Goal: Obtain resource: Download file/media

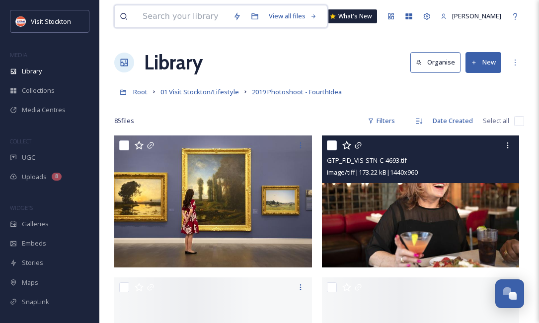
click at [170, 13] on input at bounding box center [183, 16] width 90 height 22
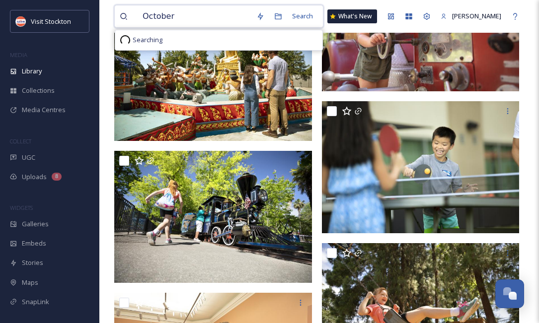
drag, startPoint x: 160, startPoint y: 33, endPoint x: 128, endPoint y: 25, distance: 32.7
click at [128, 25] on div "October" at bounding box center [186, 16] width 132 height 22
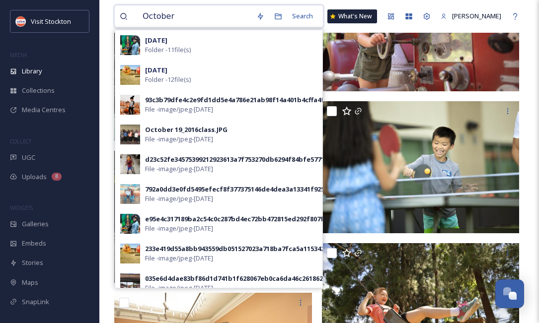
drag, startPoint x: 188, startPoint y: 16, endPoint x: 134, endPoint y: 16, distance: 54.2
click at [134, 16] on div "October" at bounding box center [186, 16] width 132 height 22
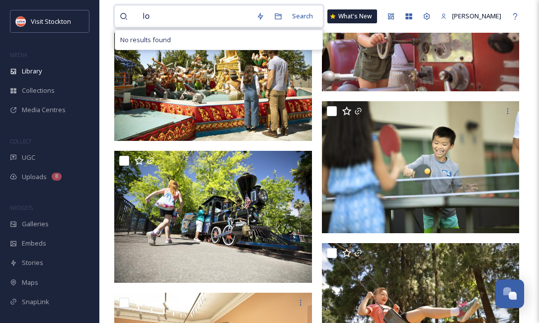
type input "l"
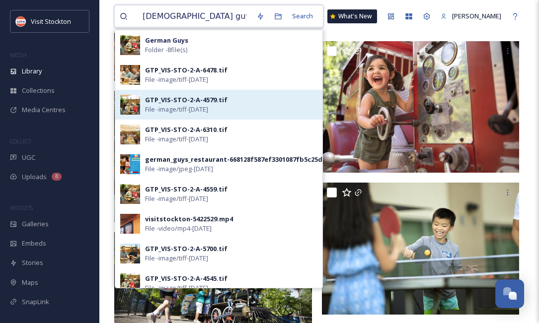
scroll to position [2546, 0]
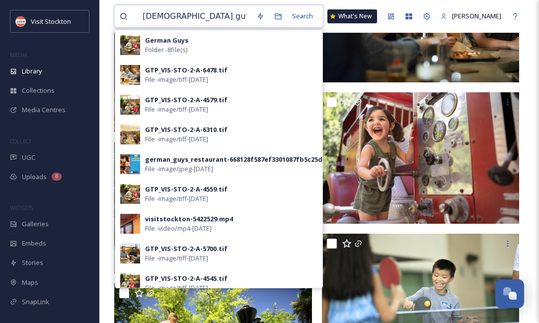
drag, startPoint x: 197, startPoint y: 13, endPoint x: 114, endPoint y: 18, distance: 82.6
click at [114, 18] on div "[DEMOGRAPHIC_DATA] guys Search [DEMOGRAPHIC_DATA] Guys Folder - 8 file(s) GTP_V…" at bounding box center [218, 16] width 209 height 23
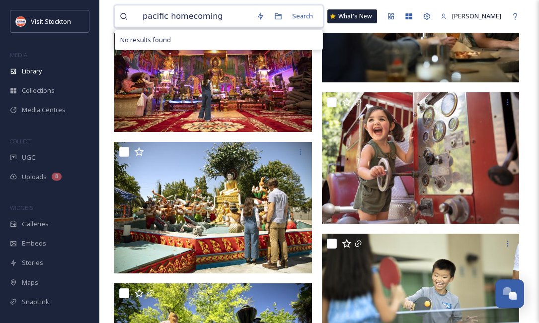
drag, startPoint x: 220, startPoint y: 17, endPoint x: 126, endPoint y: 14, distance: 94.0
click at [126, 14] on div "pacific homecoming" at bounding box center [186, 16] width 132 height 22
type input "d"
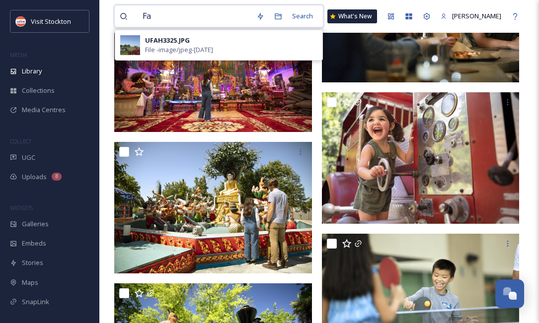
type input "F"
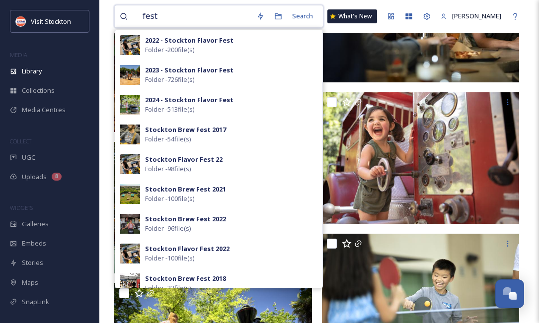
drag, startPoint x: 165, startPoint y: 21, endPoint x: 144, endPoint y: 22, distance: 20.9
click at [145, 21] on input "fest" at bounding box center [195, 16] width 114 height 22
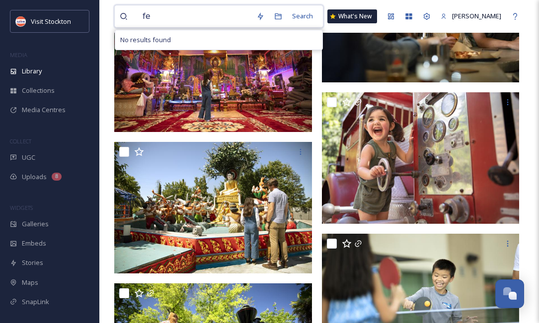
type input "f"
drag, startPoint x: 199, startPoint y: 16, endPoint x: 135, endPoint y: 15, distance: 63.6
click at [135, 15] on div "dell'osso farm" at bounding box center [186, 16] width 132 height 22
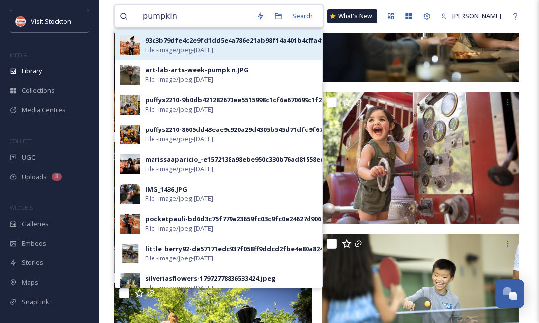
type input "pumpkin"
click at [184, 43] on div "93c3b79dfe4c2e9fd1dd5e4a786e21ab98f14a401b4cffa4f368d9e08b68a48c.jpg" at bounding box center [268, 40] width 247 height 9
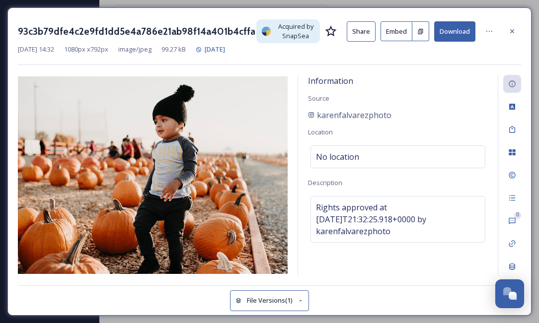
click at [447, 34] on button "Download" at bounding box center [454, 31] width 41 height 20
click at [513, 32] on icon at bounding box center [512, 31] width 8 height 8
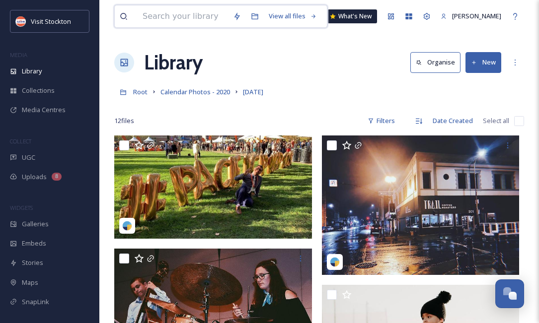
click at [193, 17] on input at bounding box center [183, 16] width 90 height 22
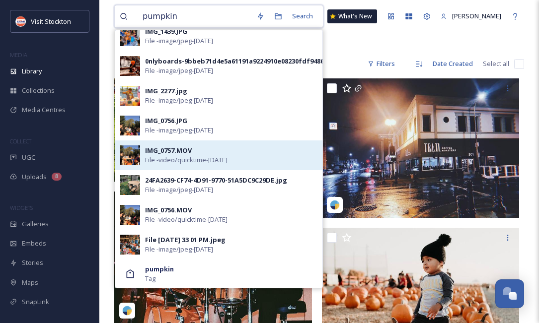
scroll to position [64, 0]
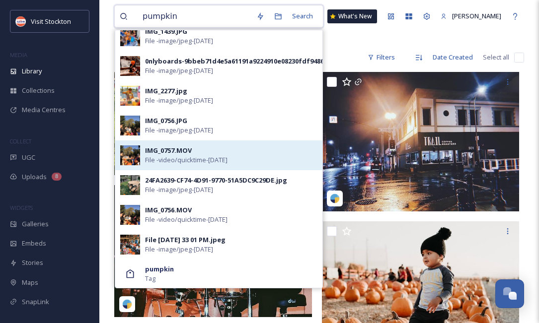
type input "pumpkin"
click at [161, 150] on div "IMG_0757.MOV" at bounding box center [168, 150] width 47 height 9
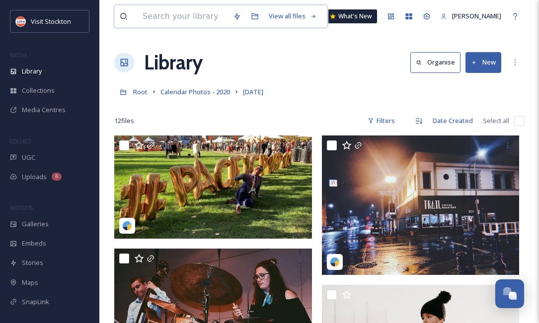
click at [193, 20] on input at bounding box center [183, 16] width 90 height 22
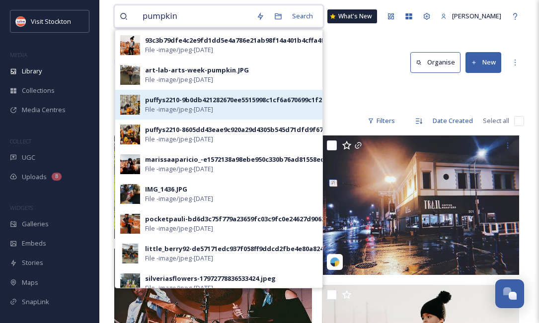
type input "pumpkin"
click at [181, 102] on div "puffys2210-9b0db421282670ee5515998c1cf6a670699c1f2d07890a390811ff5a07375aba.jpg" at bounding box center [284, 99] width 279 height 9
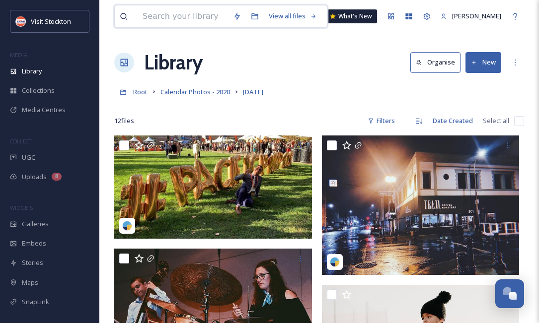
click at [203, 20] on input at bounding box center [183, 16] width 90 height 22
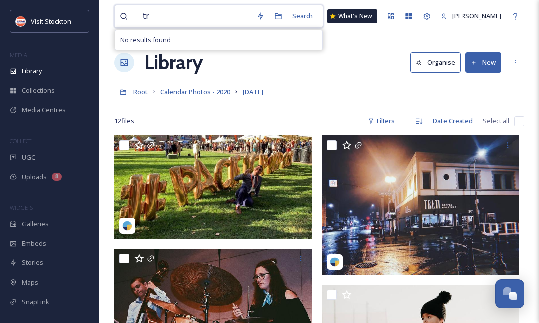
type input "t"
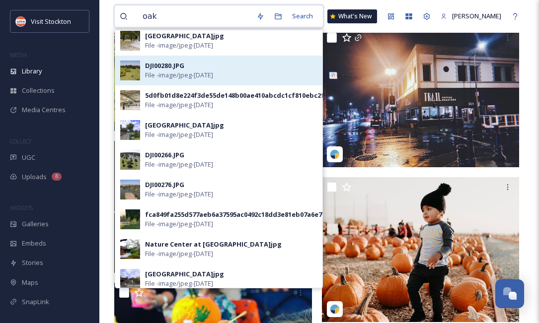
scroll to position [274, 0]
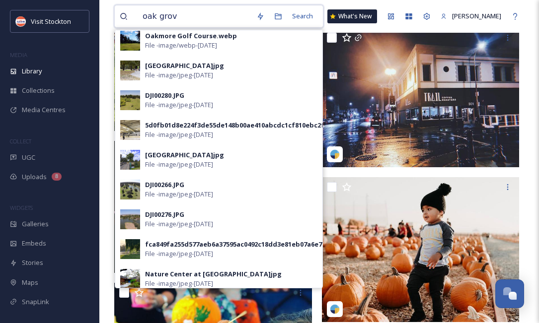
type input "[GEOGRAPHIC_DATA]"
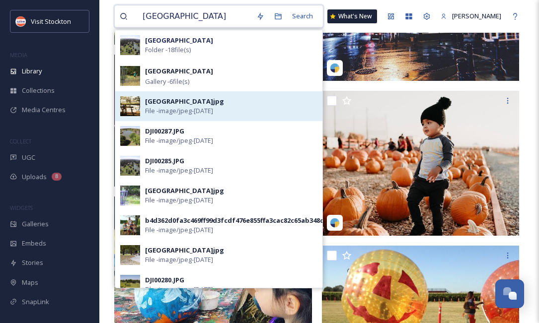
scroll to position [188, 0]
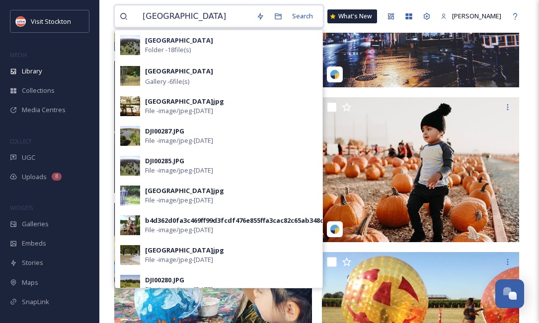
click at [201, 15] on input "[GEOGRAPHIC_DATA]" at bounding box center [195, 16] width 114 height 22
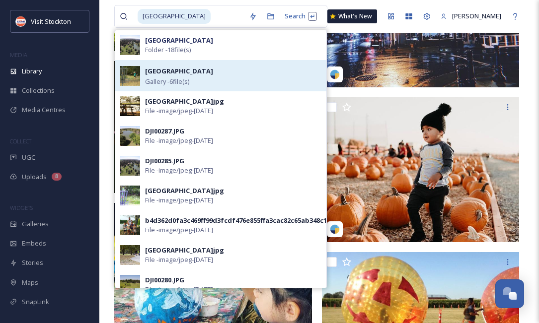
click at [181, 73] on strong "[GEOGRAPHIC_DATA]" at bounding box center [179, 71] width 68 height 9
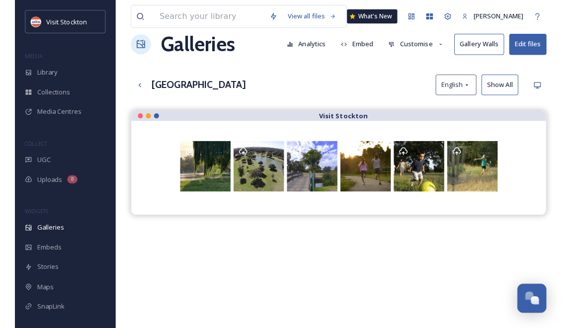
scroll to position [31, 0]
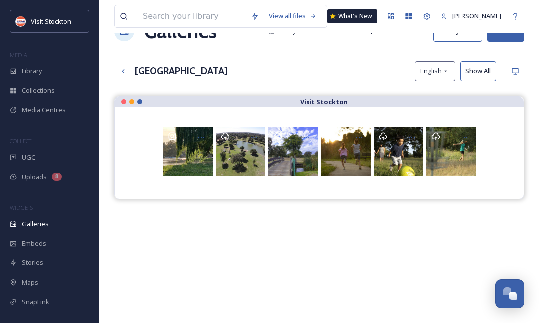
click at [471, 71] on button "Show All" at bounding box center [478, 71] width 36 height 20
click at [156, 15] on input at bounding box center [192, 16] width 108 height 22
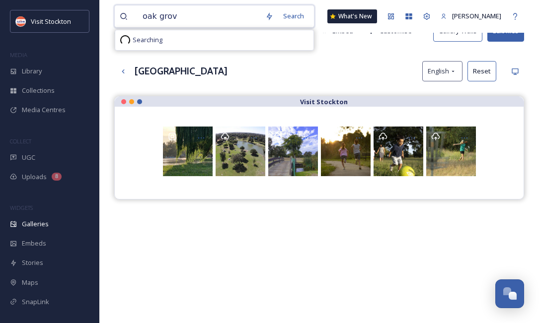
type input "[GEOGRAPHIC_DATA]"
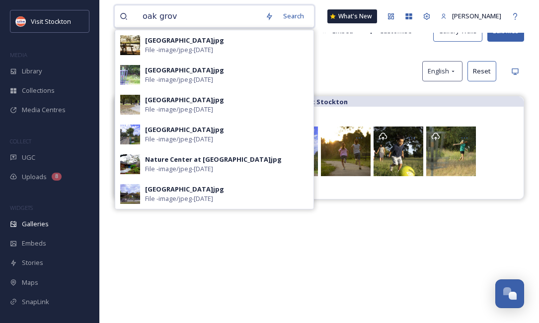
type input "[GEOGRAPHIC_DATA]"
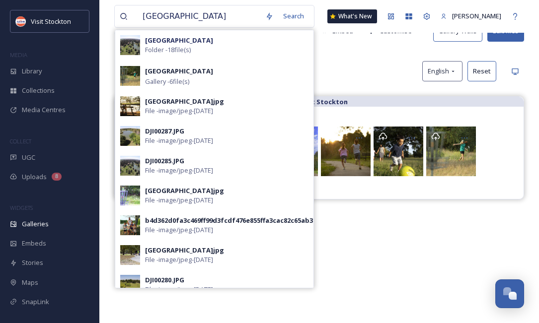
click at [372, 213] on div "Visit Stockton" at bounding box center [319, 257] width 410 height 323
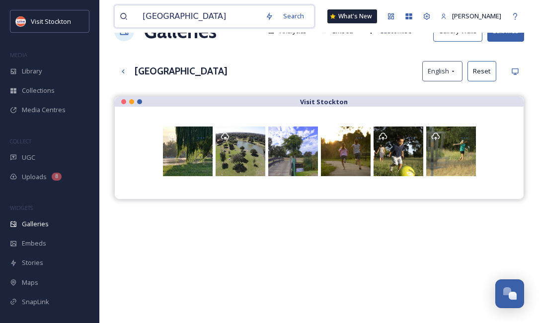
click at [184, 18] on input "[GEOGRAPHIC_DATA]" at bounding box center [199, 16] width 123 height 22
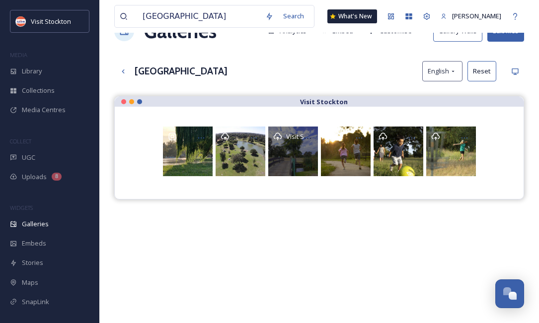
click at [283, 154] on div "Visit Stockton" at bounding box center [293, 152] width 50 height 50
